Goal: Task Accomplishment & Management: Complete application form

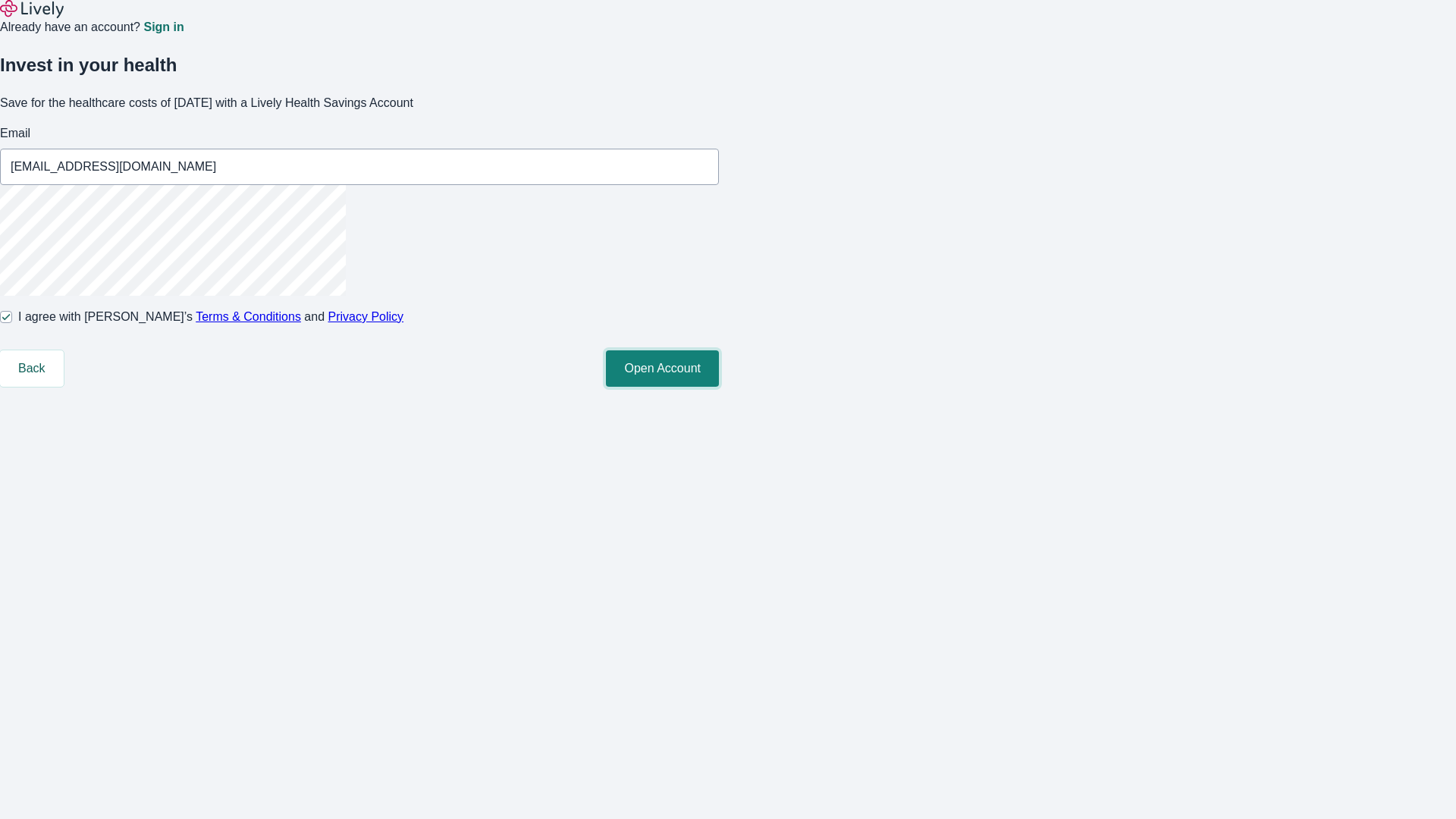
click at [718, 387] on button "Open Account" at bounding box center [662, 369] width 113 height 36
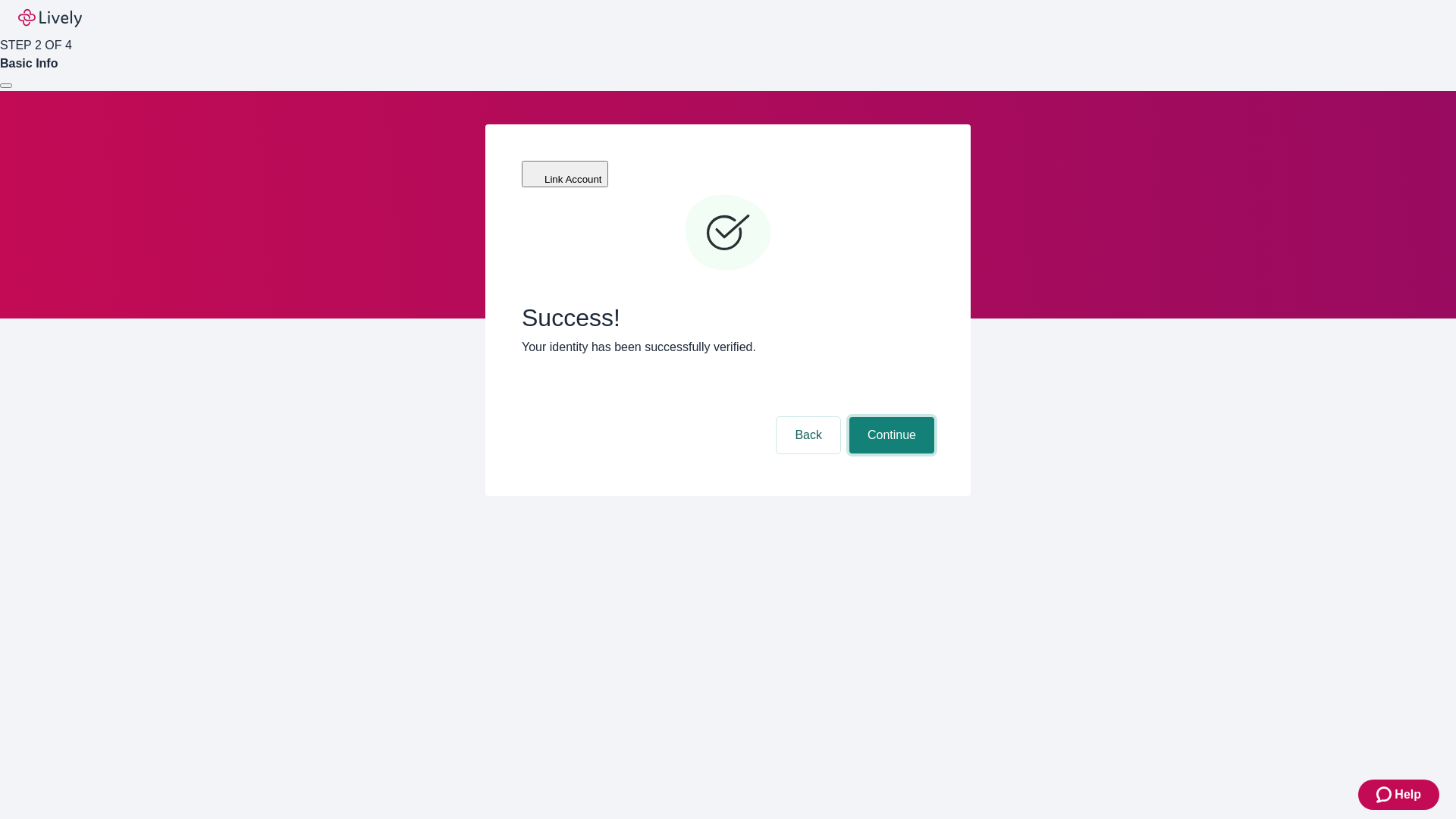
click at [889, 417] on button "Continue" at bounding box center [891, 435] width 85 height 36
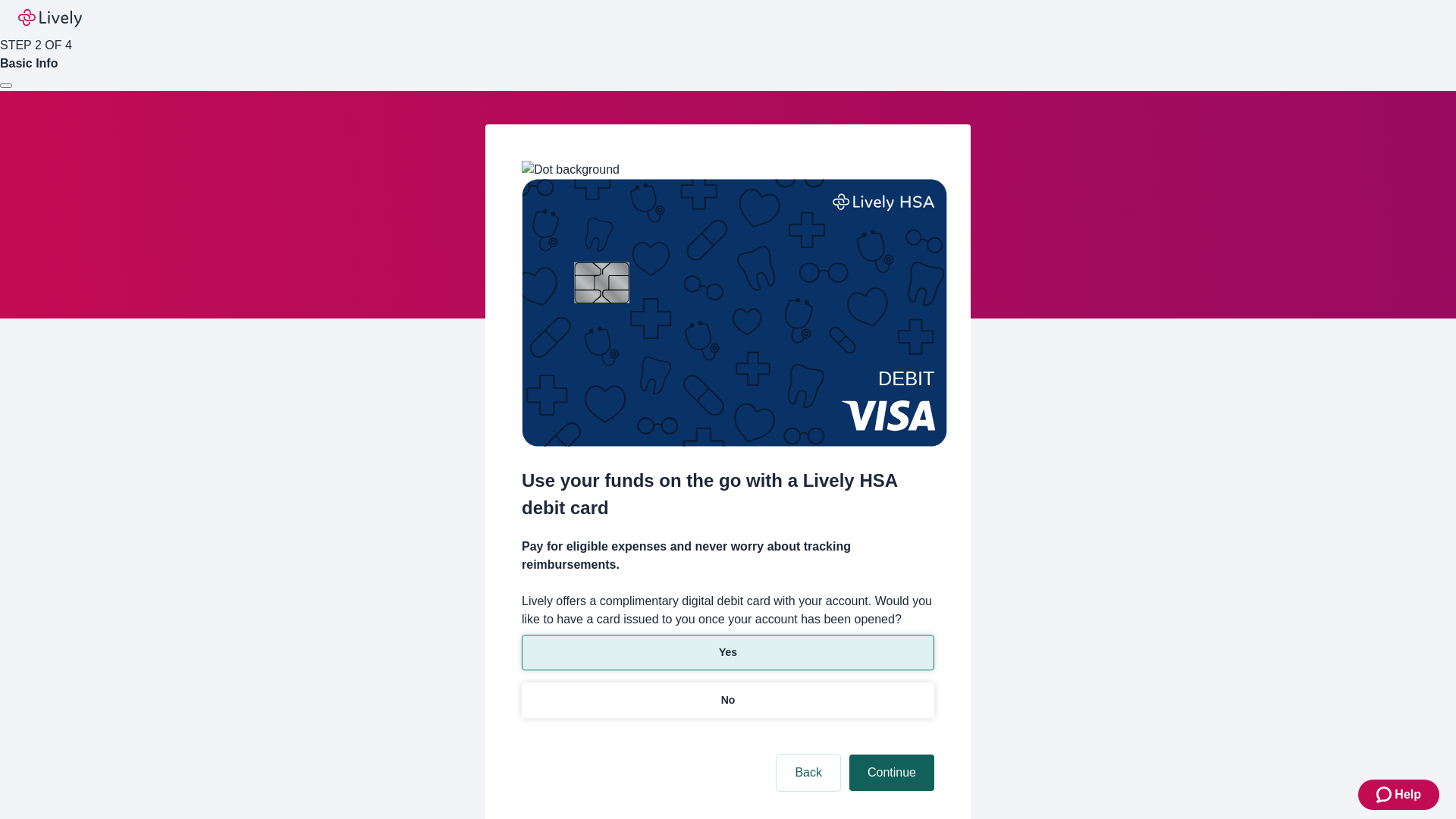
click at [727, 645] on p "Yes" at bounding box center [727, 652] width 18 height 16
click at [889, 754] on button "Continue" at bounding box center [891, 772] width 85 height 36
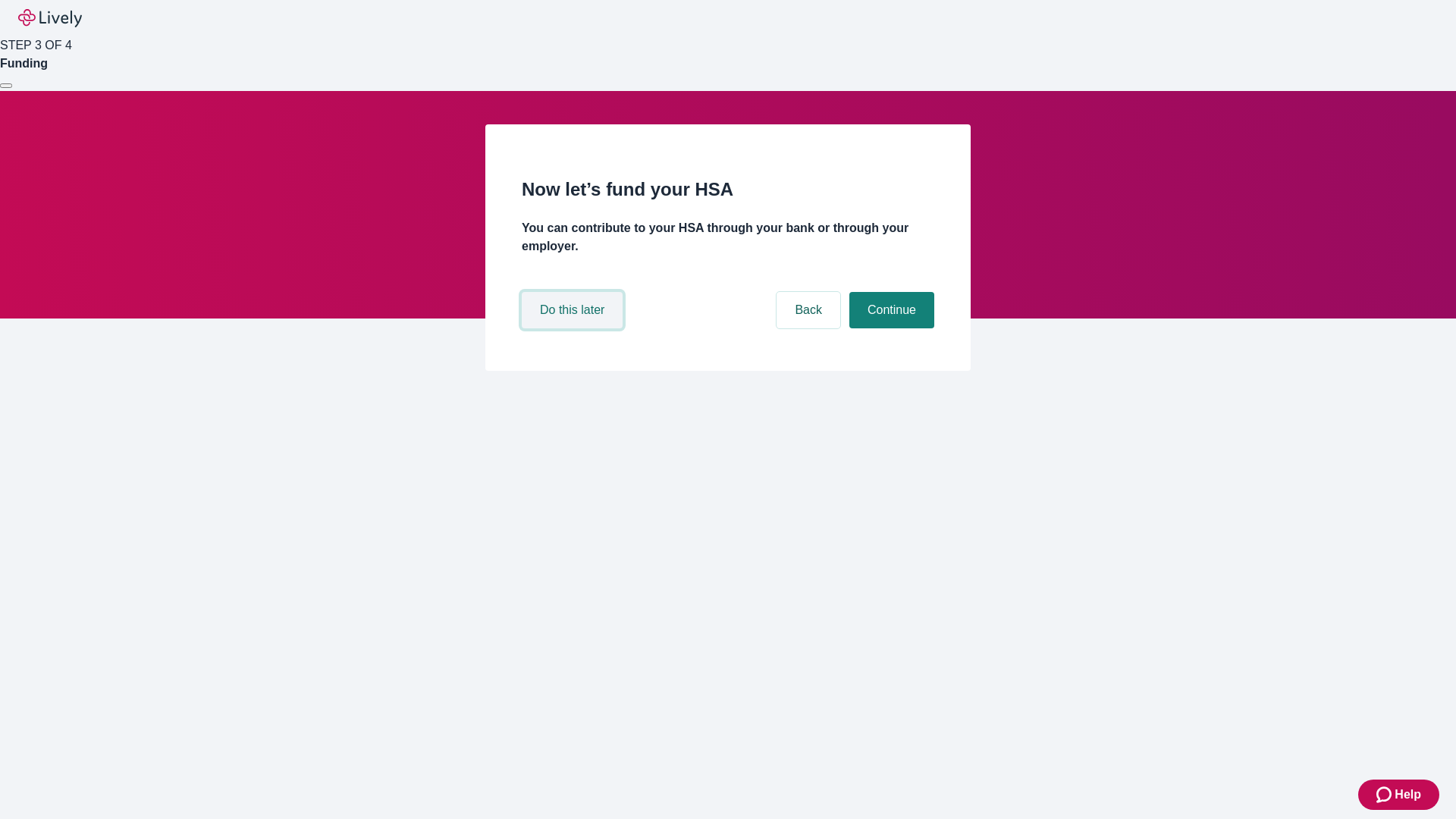
click at [574, 329] on button "Do this later" at bounding box center [571, 310] width 101 height 36
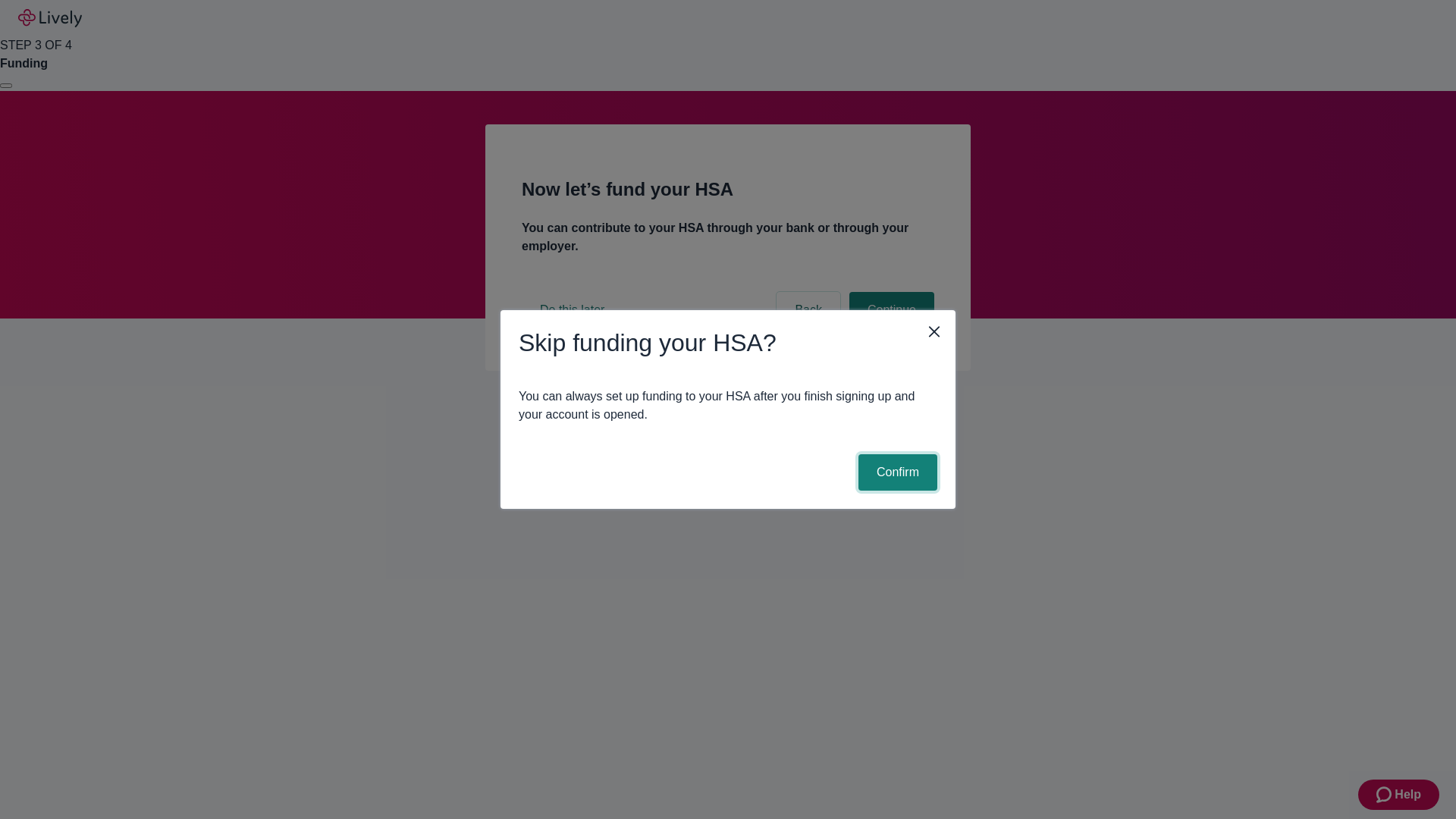
click at [896, 472] on button "Confirm" at bounding box center [898, 472] width 79 height 36
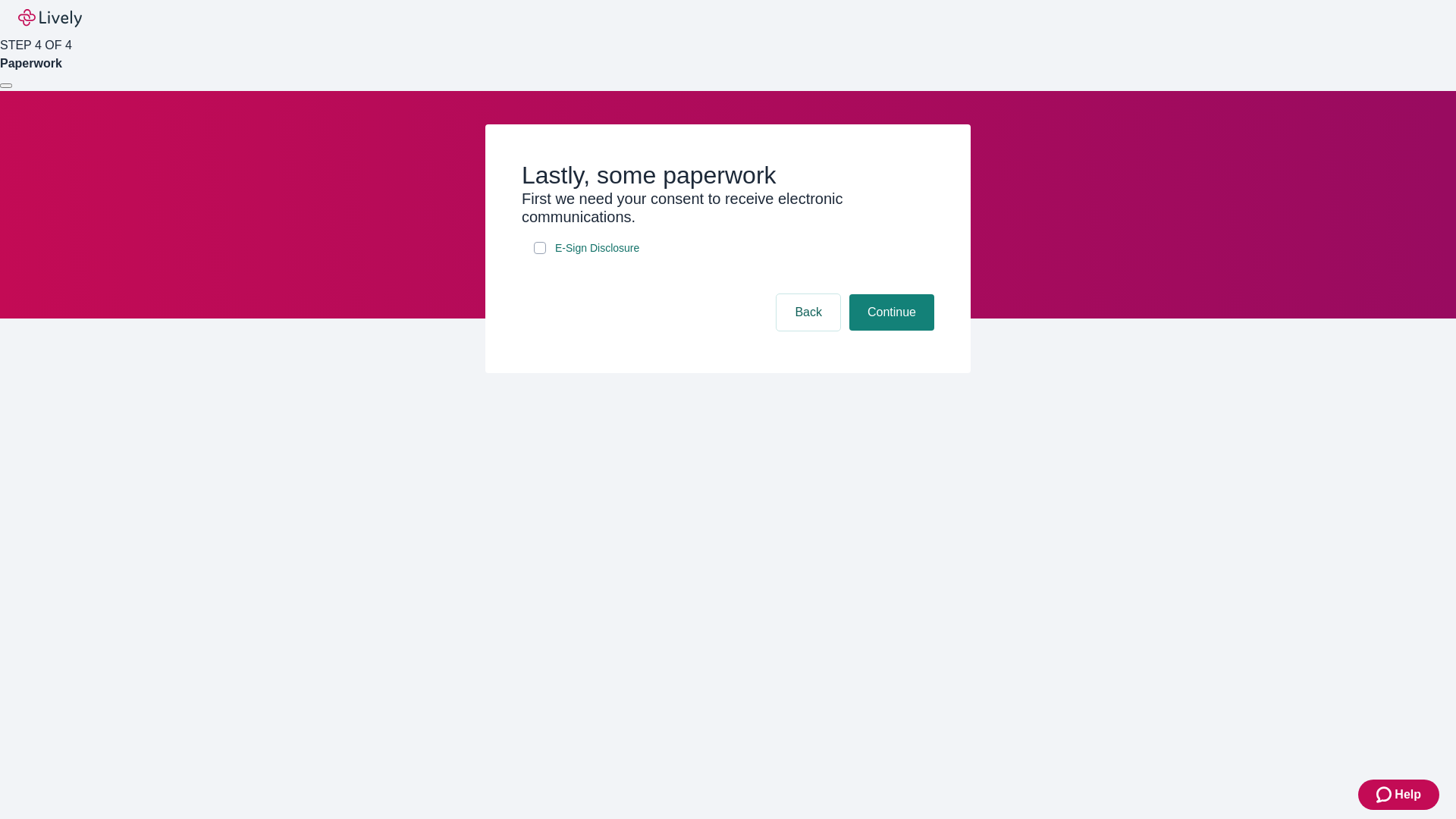
click at [539, 254] on input "E-Sign Disclosure" at bounding box center [539, 247] width 12 height 12
checkbox input "true"
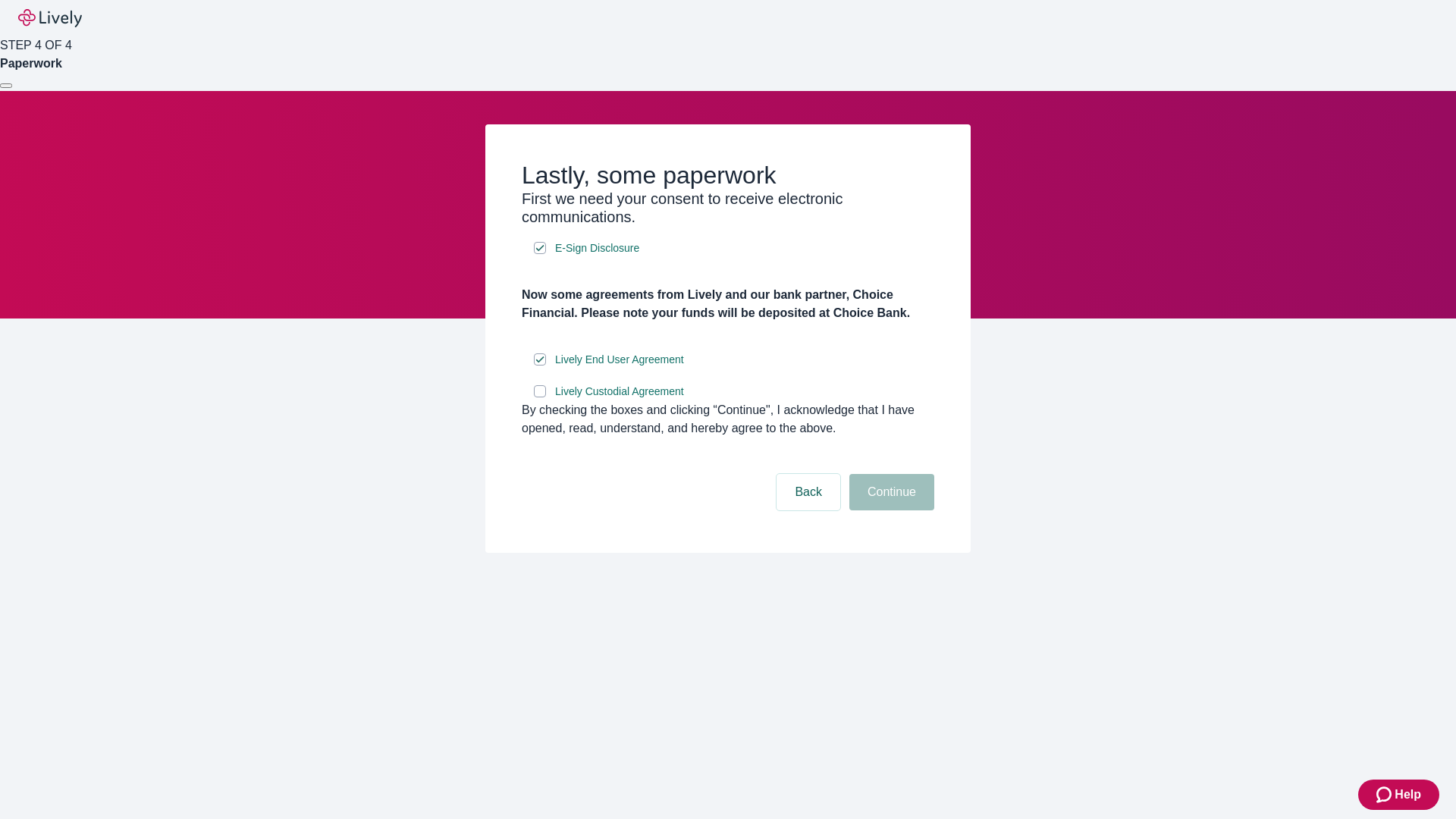
click at [539, 398] on input "Lively Custodial Agreement" at bounding box center [539, 391] width 12 height 12
checkbox input "true"
click at [889, 511] on button "Continue" at bounding box center [891, 492] width 85 height 36
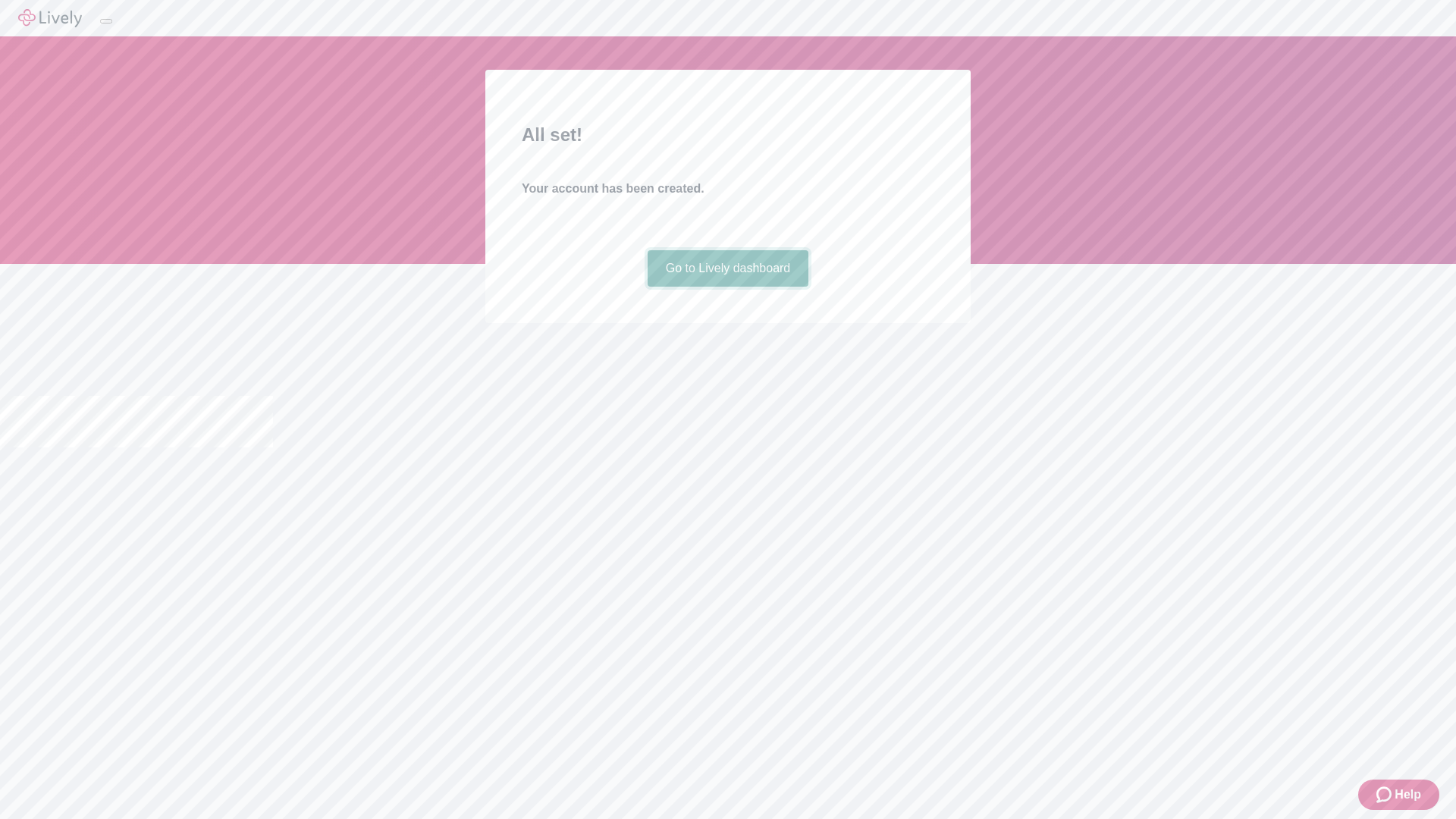
click at [727, 286] on link "Go to Lively dashboard" at bounding box center [728, 268] width 162 height 36
